Goal: Information Seeking & Learning: Learn about a topic

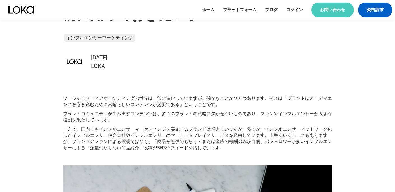
scroll to position [211, 0]
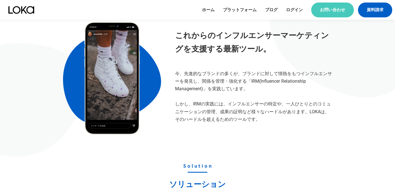
scroll to position [261, 0]
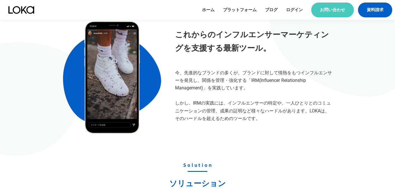
click at [198, 65] on div "これからのインフルエンサーマーケティングを支援する最新ツール。 今、先進的なブランドの多くが、ブランドに対して情熱をもつインフルエンサーを発見し、関係を管理・…" at bounding box center [253, 75] width 157 height 94
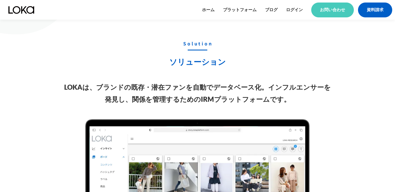
scroll to position [384, 0]
